Goal: Task Accomplishment & Management: Use online tool/utility

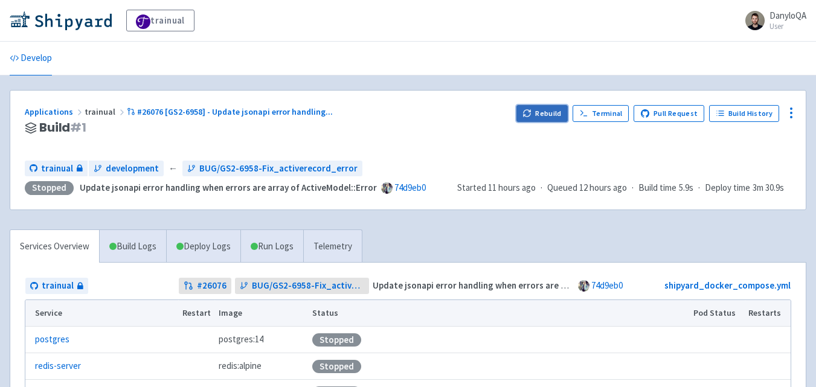
click at [559, 114] on button "Rebuild" at bounding box center [542, 113] width 52 height 17
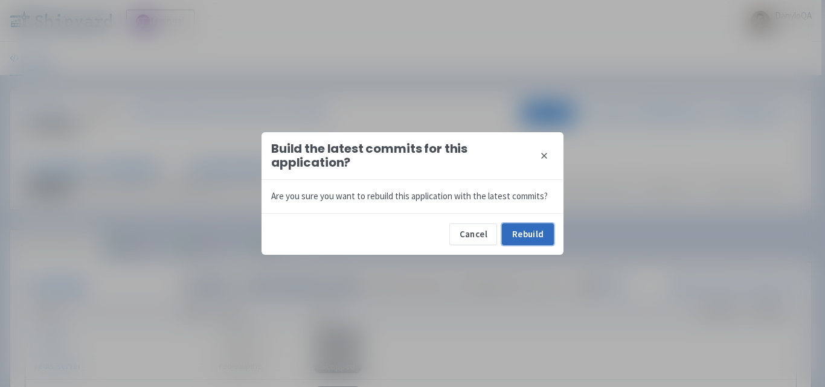
click at [504, 230] on button "Rebuild" at bounding box center [528, 234] width 52 height 22
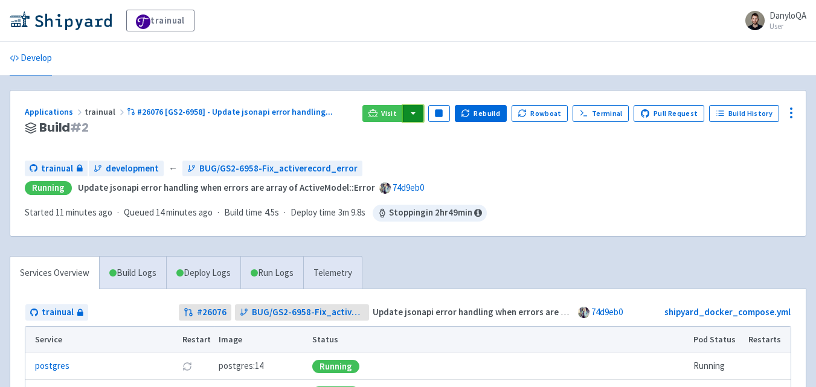
click at [419, 107] on button "button" at bounding box center [413, 113] width 21 height 17
